Goal: Task Accomplishment & Management: Use online tool/utility

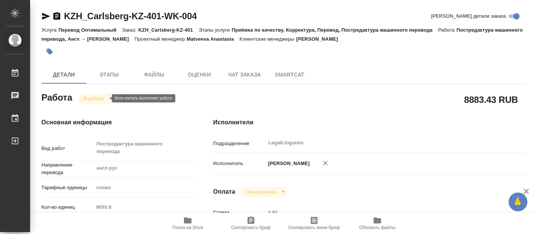
click at [104, 97] on body "🙏 .cls-1 fill:#fff; AWATERA [PERSON_NAME] 0 Чаты График Выйти KZH_Carlsberg-KZ-…" at bounding box center [267, 117] width 535 height 234
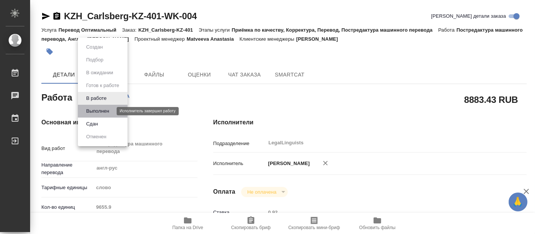
click at [101, 109] on button "Выполнен" at bounding box center [97, 111] width 27 height 8
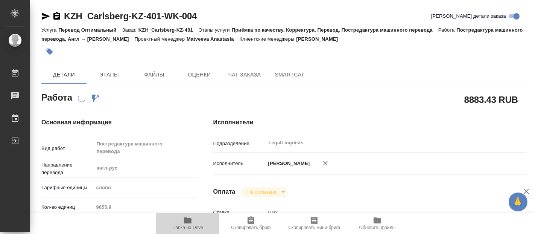
click at [190, 225] on span "Папка на Drive" at bounding box center [187, 227] width 31 height 5
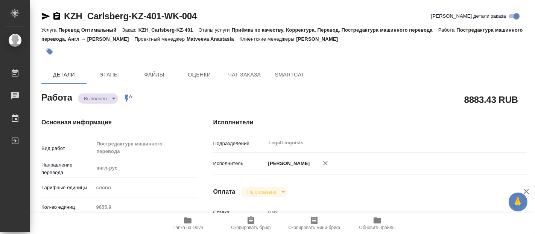
type textarea "x"
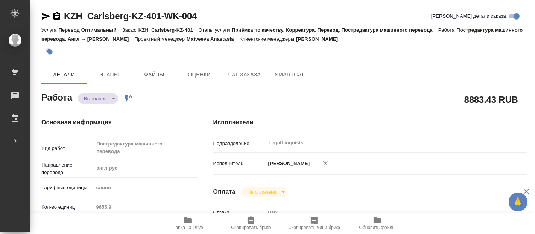
type textarea "x"
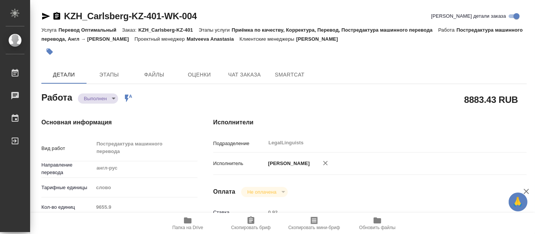
type textarea "x"
